Goal: Task Accomplishment & Management: Complete application form

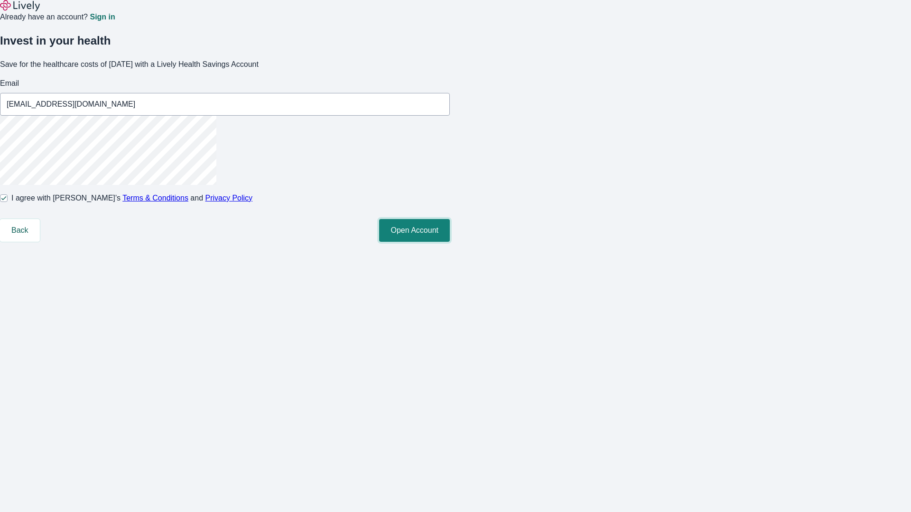
click at [450, 242] on button "Open Account" at bounding box center [414, 230] width 71 height 23
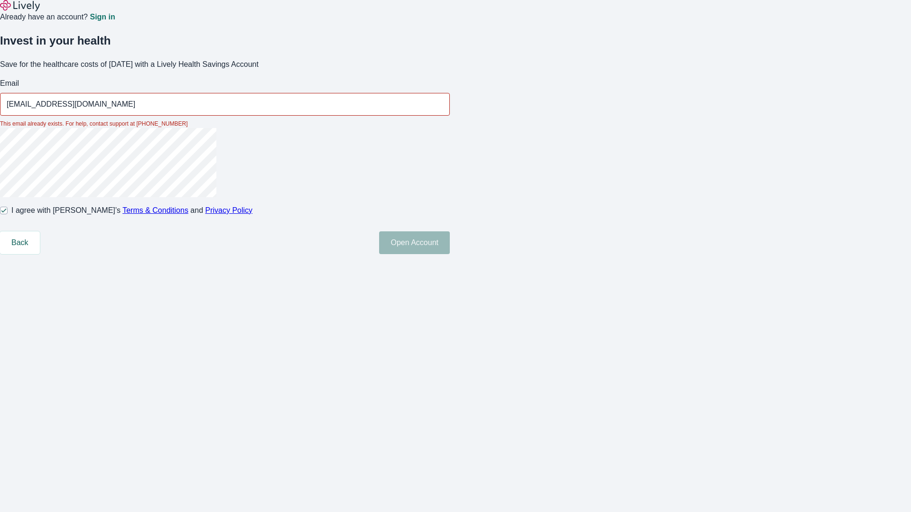
type input "Lexie45250813221905@yahoo.com"
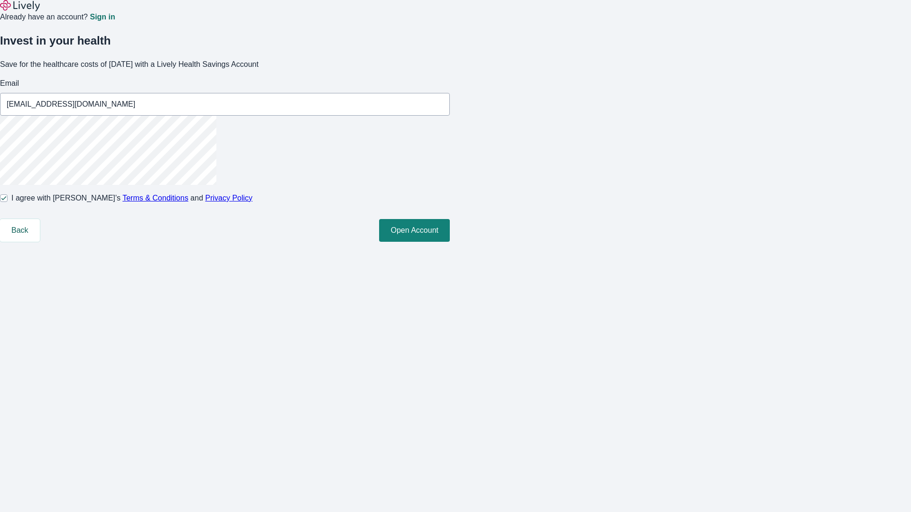
click at [8, 202] on input "I agree with Lively’s Terms & Conditions and Privacy Policy" at bounding box center [4, 199] width 8 height 8
checkbox input "false"
type input "Lennie.Hand250813221905@yahoo.com"
click at [8, 202] on input "I agree with Lively’s Terms & Conditions and Privacy Policy" at bounding box center [4, 199] width 8 height 8
checkbox input "true"
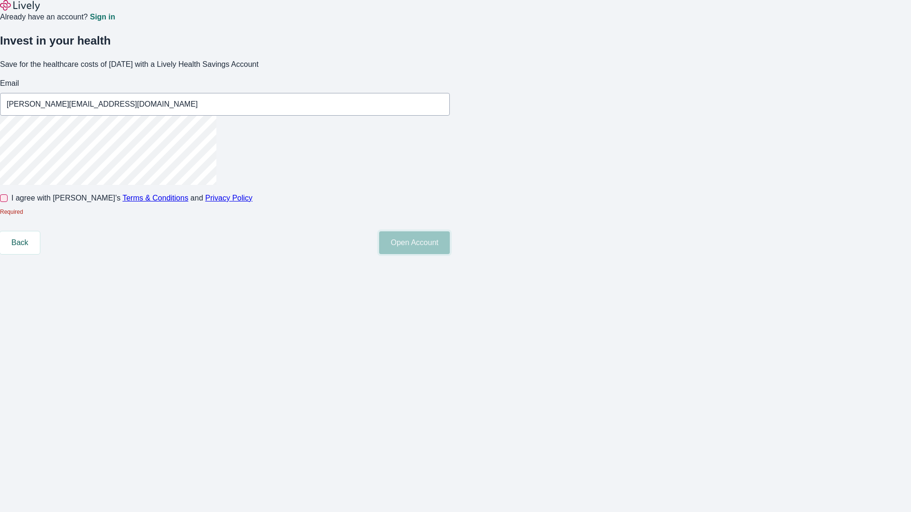
click at [450, 254] on button "Open Account" at bounding box center [414, 243] width 71 height 23
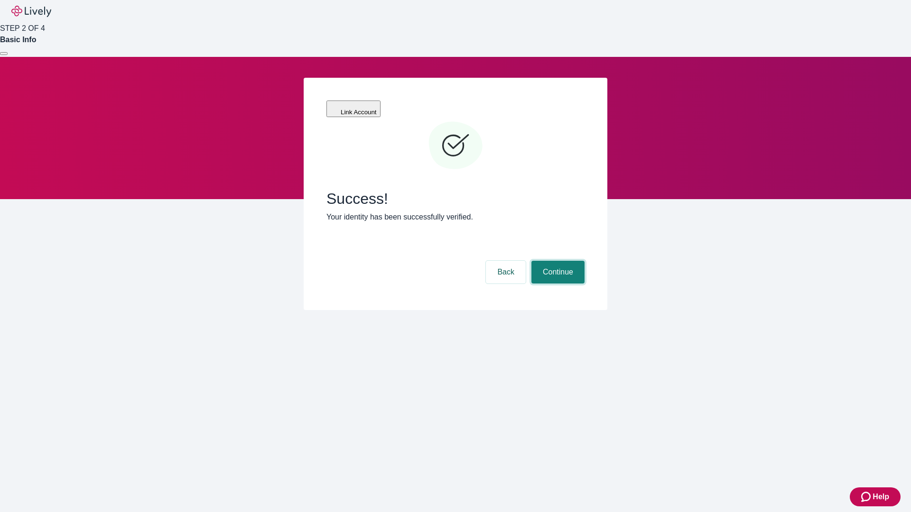
click at [557, 261] on button "Continue" at bounding box center [557, 272] width 53 height 23
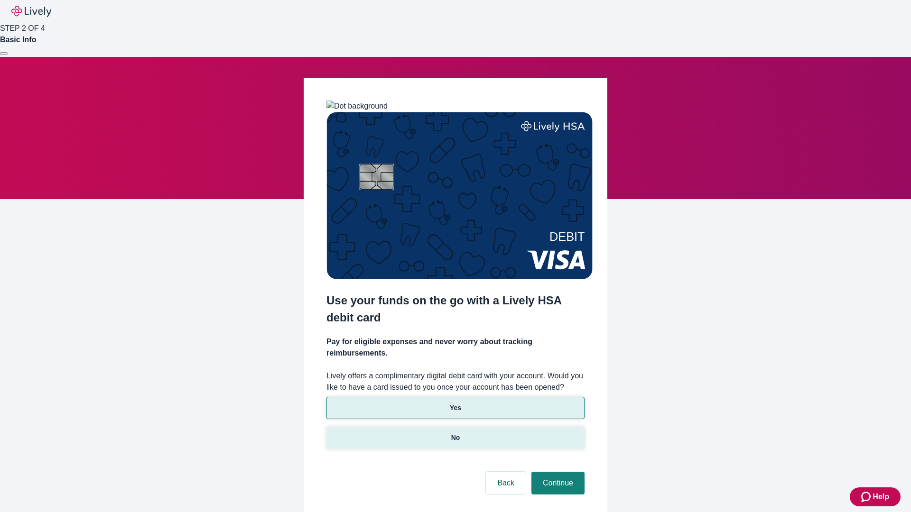
click at [455, 433] on p "No" at bounding box center [455, 438] width 9 height 10
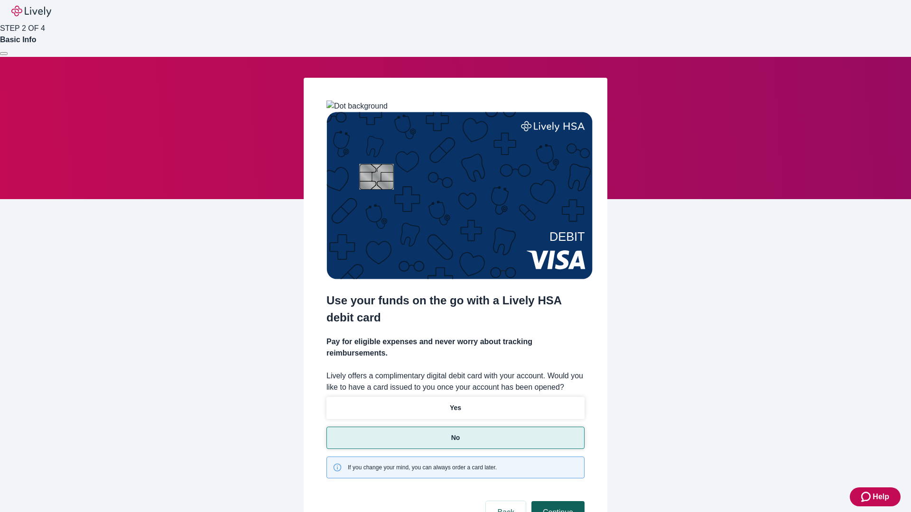
click at [557, 502] on button "Continue" at bounding box center [557, 513] width 53 height 23
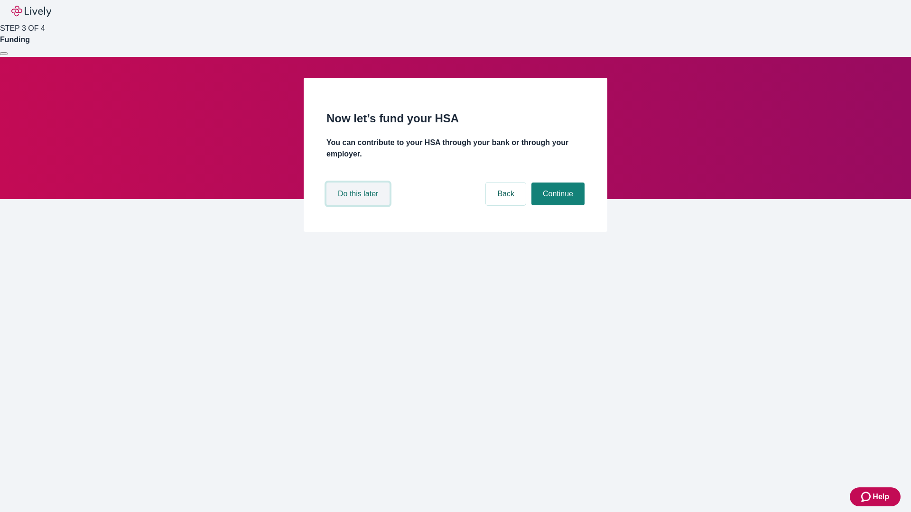
click at [359, 205] on button "Do this later" at bounding box center [357, 194] width 63 height 23
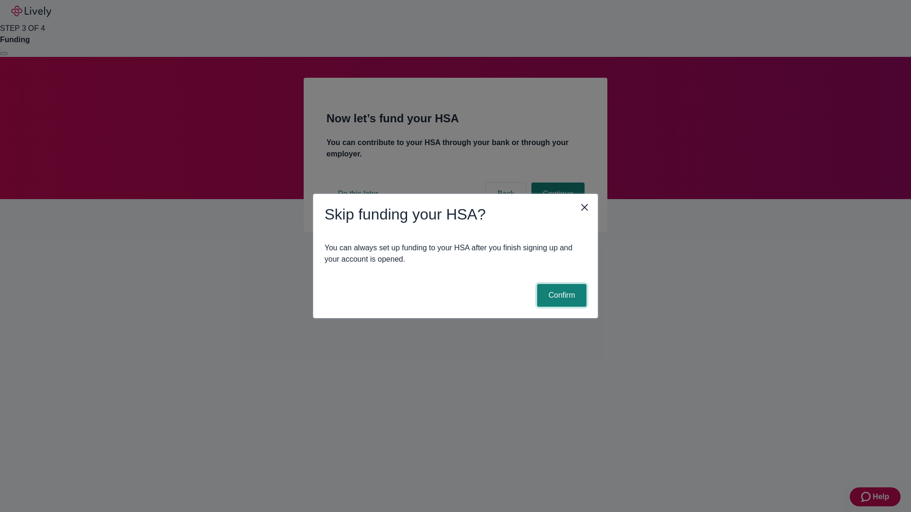
click at [560, 296] on button "Confirm" at bounding box center [561, 295] width 49 height 23
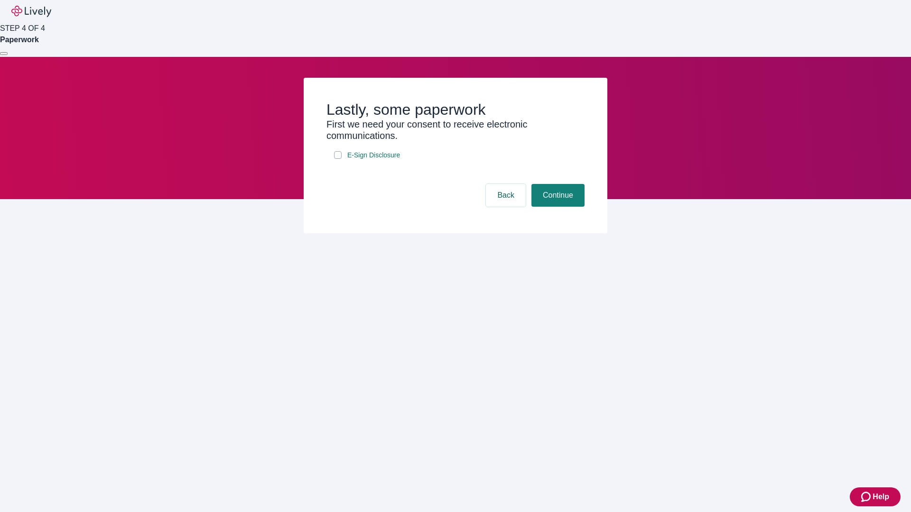
click at [338, 159] on input "E-Sign Disclosure" at bounding box center [338, 155] width 8 height 8
checkbox input "true"
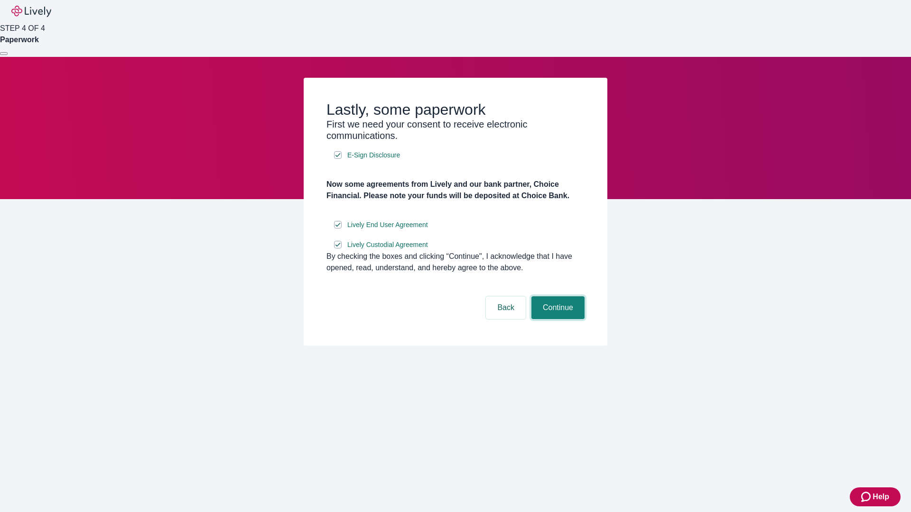
click at [557, 319] on button "Continue" at bounding box center [557, 308] width 53 height 23
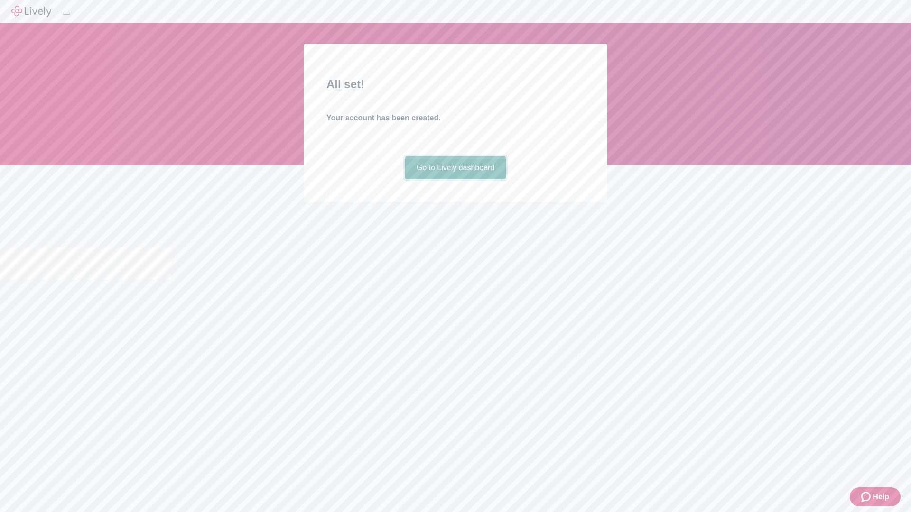
click at [455, 179] on link "Go to Lively dashboard" at bounding box center [455, 168] width 101 height 23
